Goal: Task Accomplishment & Management: Complete application form

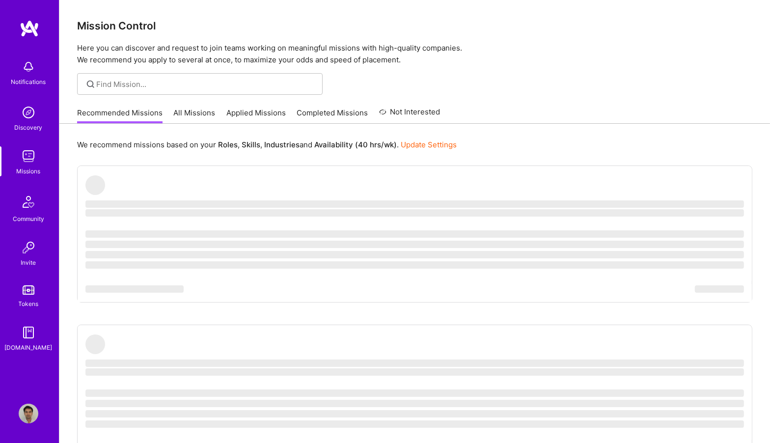
click at [265, 117] on link "Applied Missions" at bounding box center [255, 115] width 59 height 16
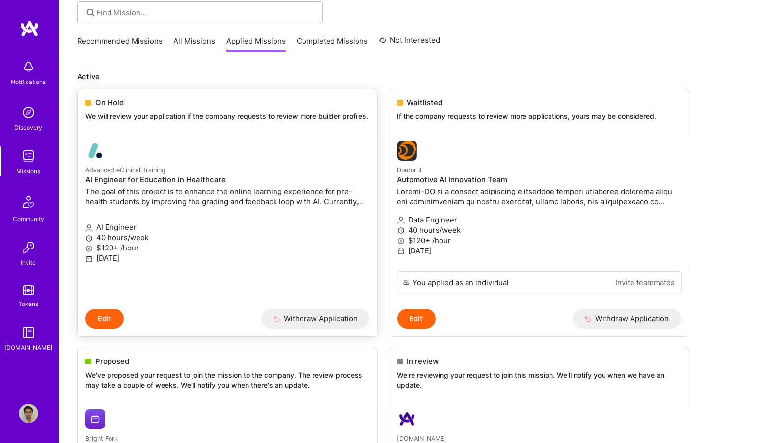
scroll to position [72, 0]
click at [271, 136] on link "Advanced eClinical Training AI Engineer for Education in Healthcare The goal of…" at bounding box center [227, 221] width 299 height 176
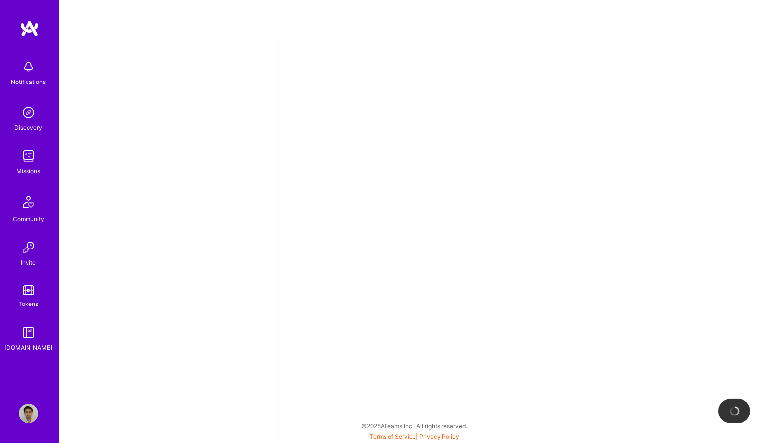
click at [25, 70] on img at bounding box center [29, 67] width 20 height 20
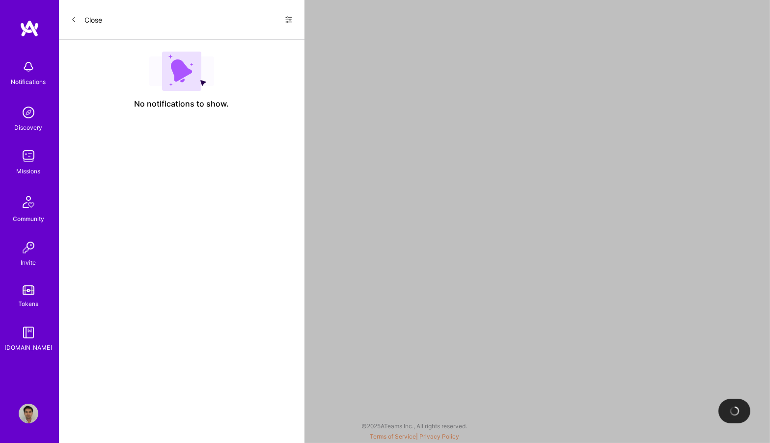
click at [289, 21] on icon at bounding box center [289, 20] width 6 height 6
click at [245, 41] on span "Show all notifications" at bounding box center [220, 40] width 68 height 10
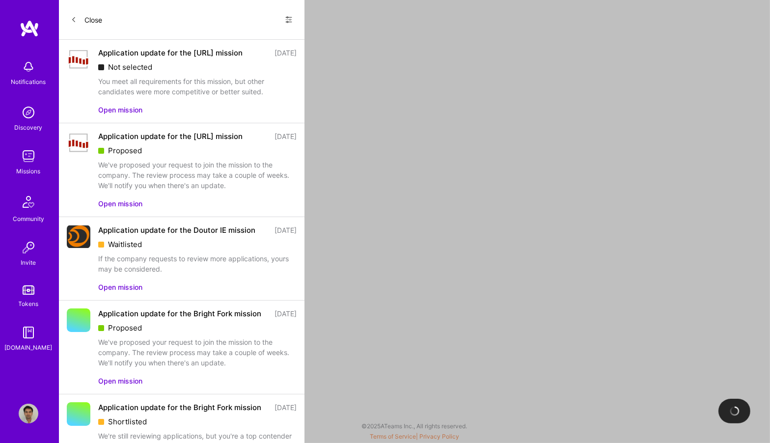
select select "US"
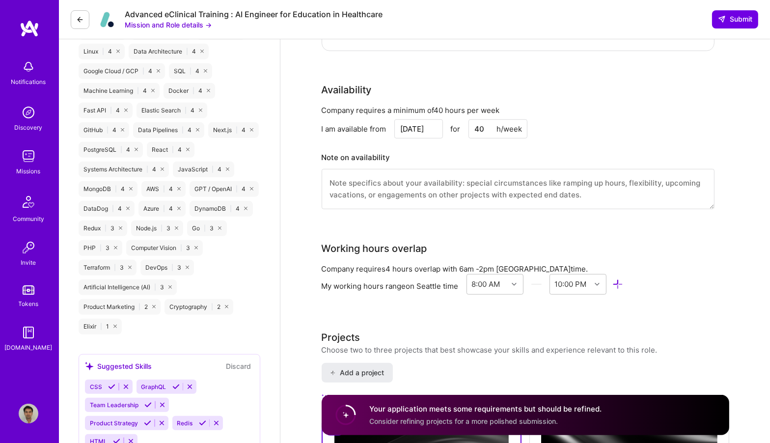
scroll to position [723, 0]
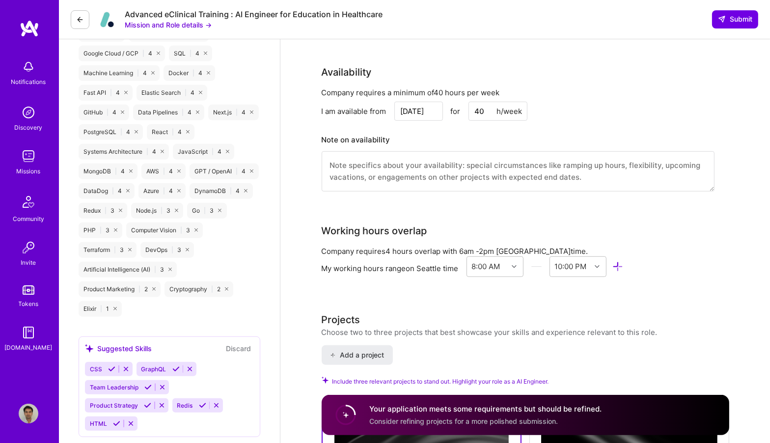
click at [27, 159] on img at bounding box center [29, 156] width 20 height 20
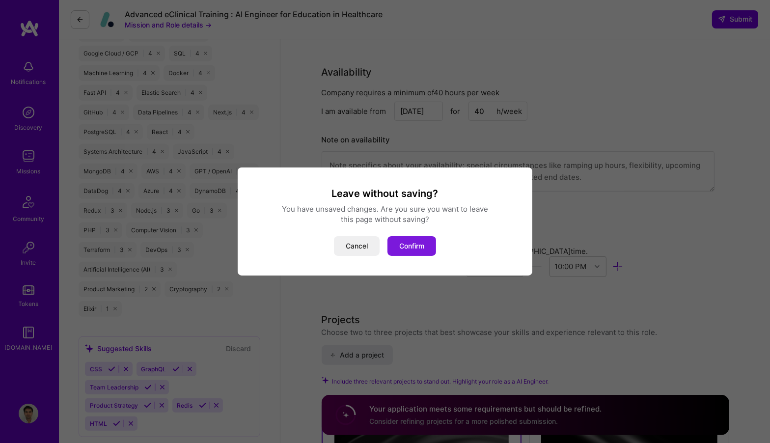
click at [414, 251] on button "Confirm" at bounding box center [411, 246] width 49 height 20
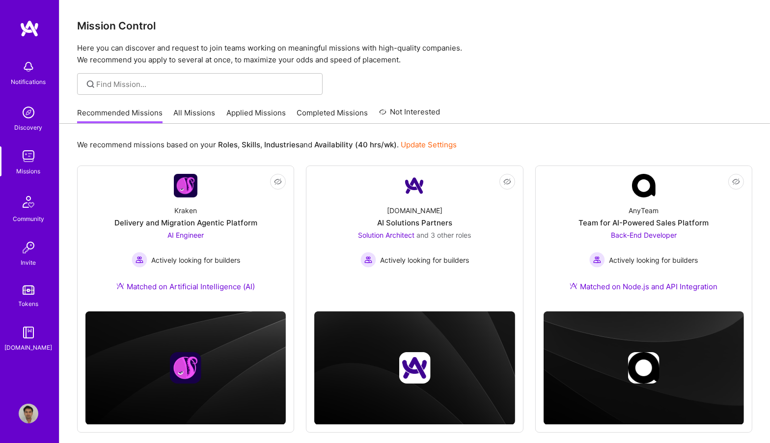
click at [262, 118] on link "Applied Missions" at bounding box center [255, 115] width 59 height 16
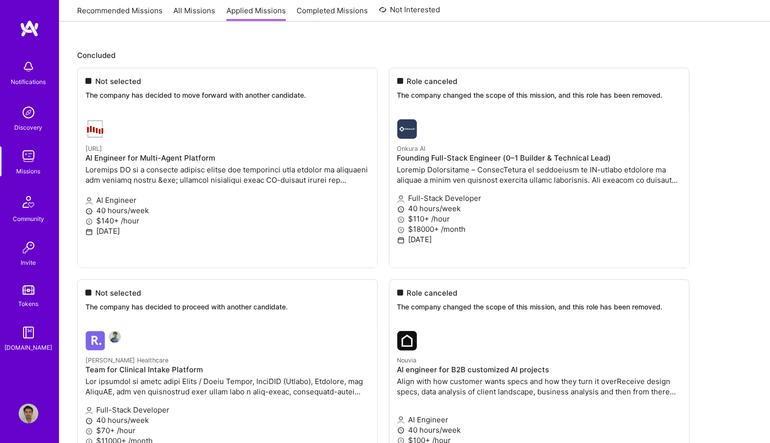
scroll to position [891, 0]
